Goal: Transaction & Acquisition: Purchase product/service

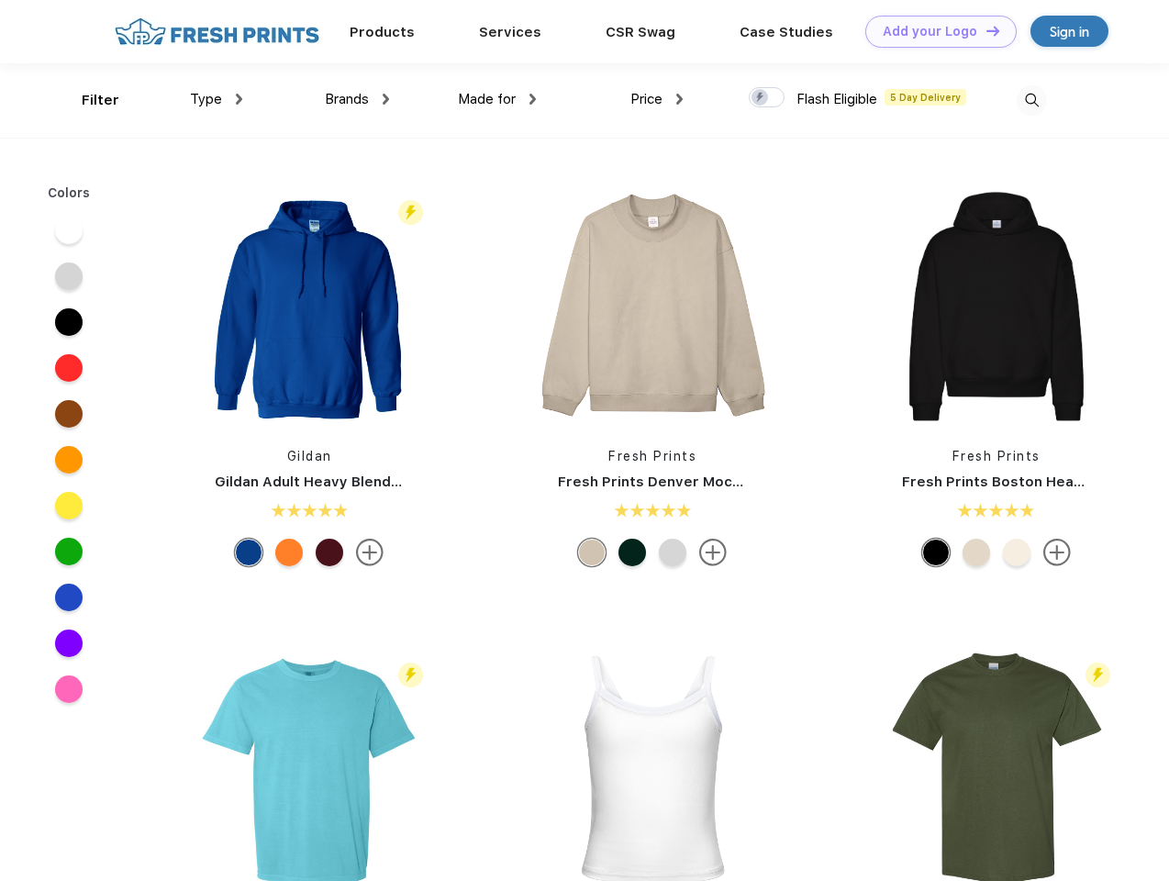
click at [934, 31] on link "Add your Logo Design Tool" at bounding box center [940, 32] width 151 height 32
click at [0, 0] on div "Design Tool" at bounding box center [0, 0] width 0 height 0
click at [984, 30] on link "Add your Logo Design Tool" at bounding box center [940, 32] width 151 height 32
click at [88, 100] on div "Filter" at bounding box center [101, 100] width 38 height 21
click at [217, 99] on span "Type" at bounding box center [206, 99] width 32 height 17
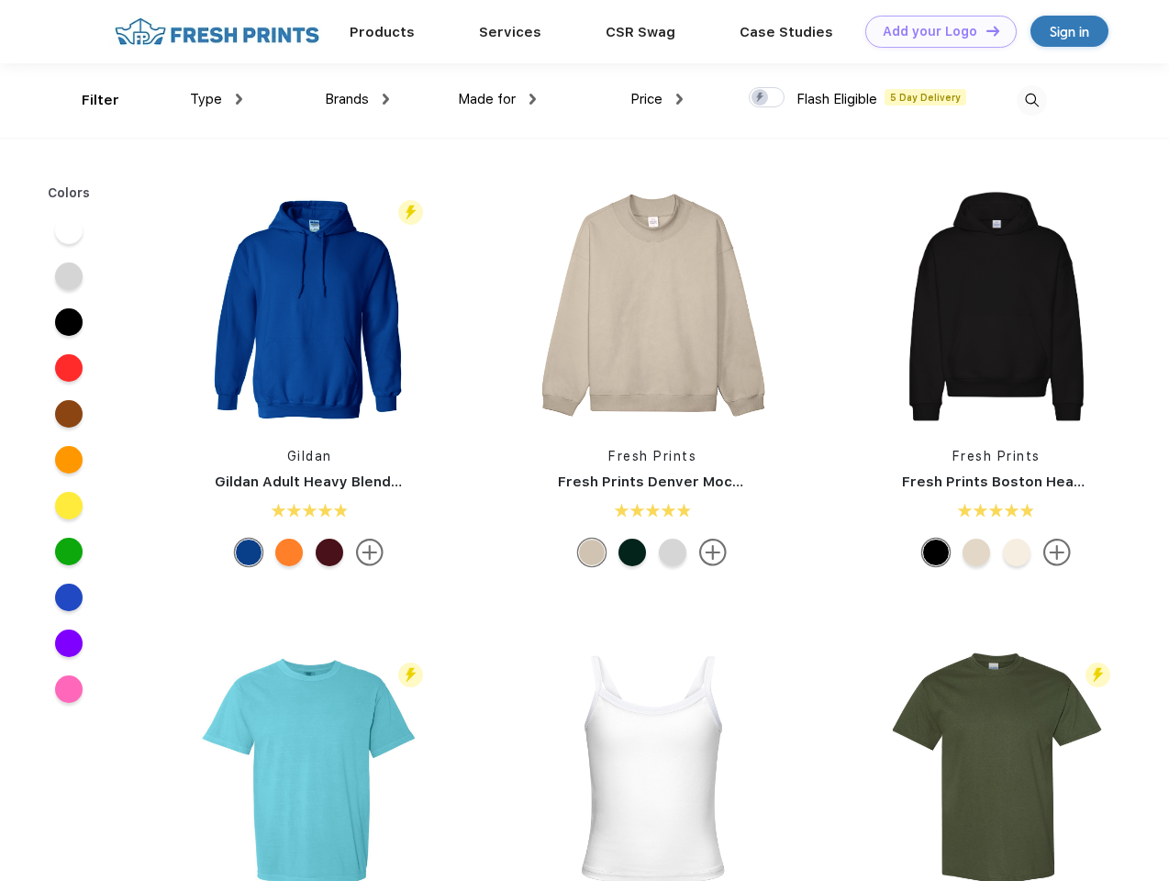
click at [357, 99] on span "Brands" at bounding box center [347, 99] width 44 height 17
click at [497, 99] on span "Made for" at bounding box center [487, 99] width 58 height 17
click at [657, 99] on span "Price" at bounding box center [646, 99] width 32 height 17
click at [767, 98] on div at bounding box center [767, 97] width 36 height 20
click at [761, 98] on input "checkbox" at bounding box center [755, 92] width 12 height 12
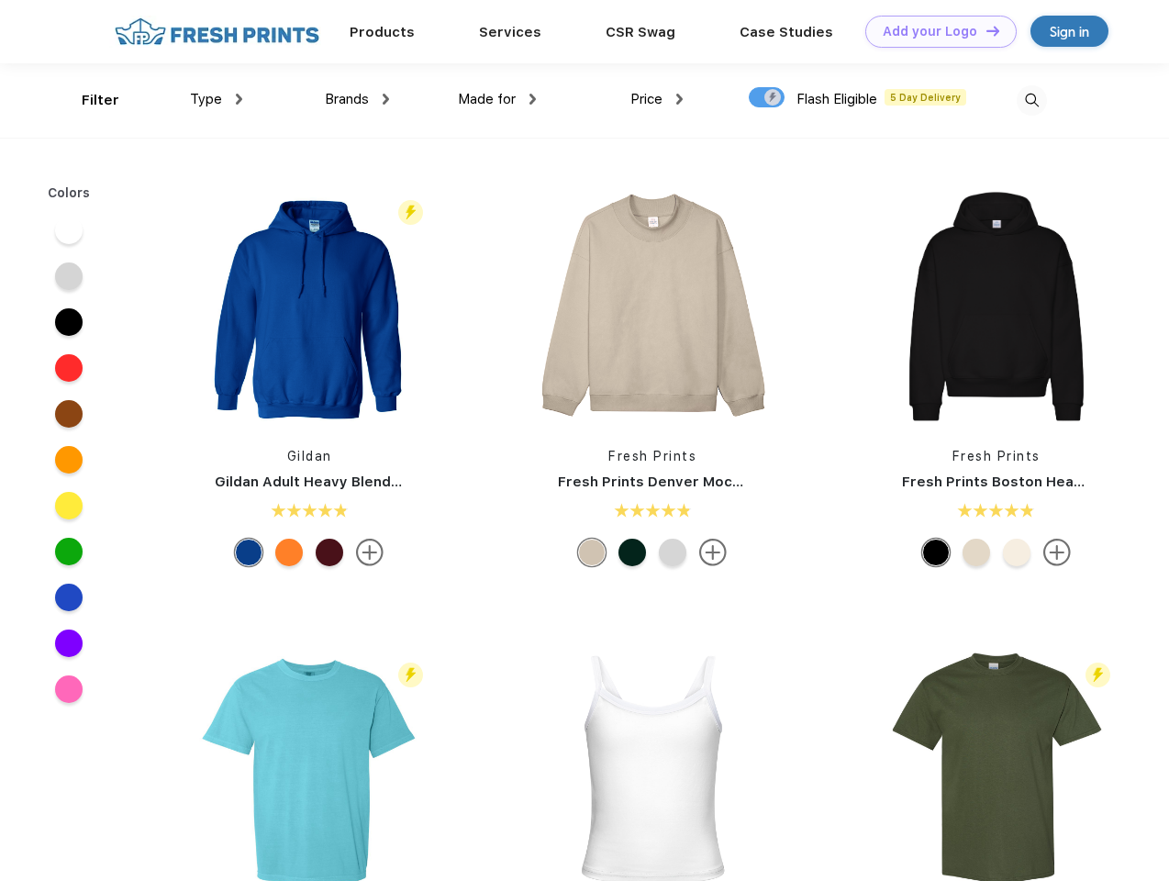
click at [1031, 100] on img at bounding box center [1032, 100] width 30 height 30
